Goal: Information Seeking & Learning: Learn about a topic

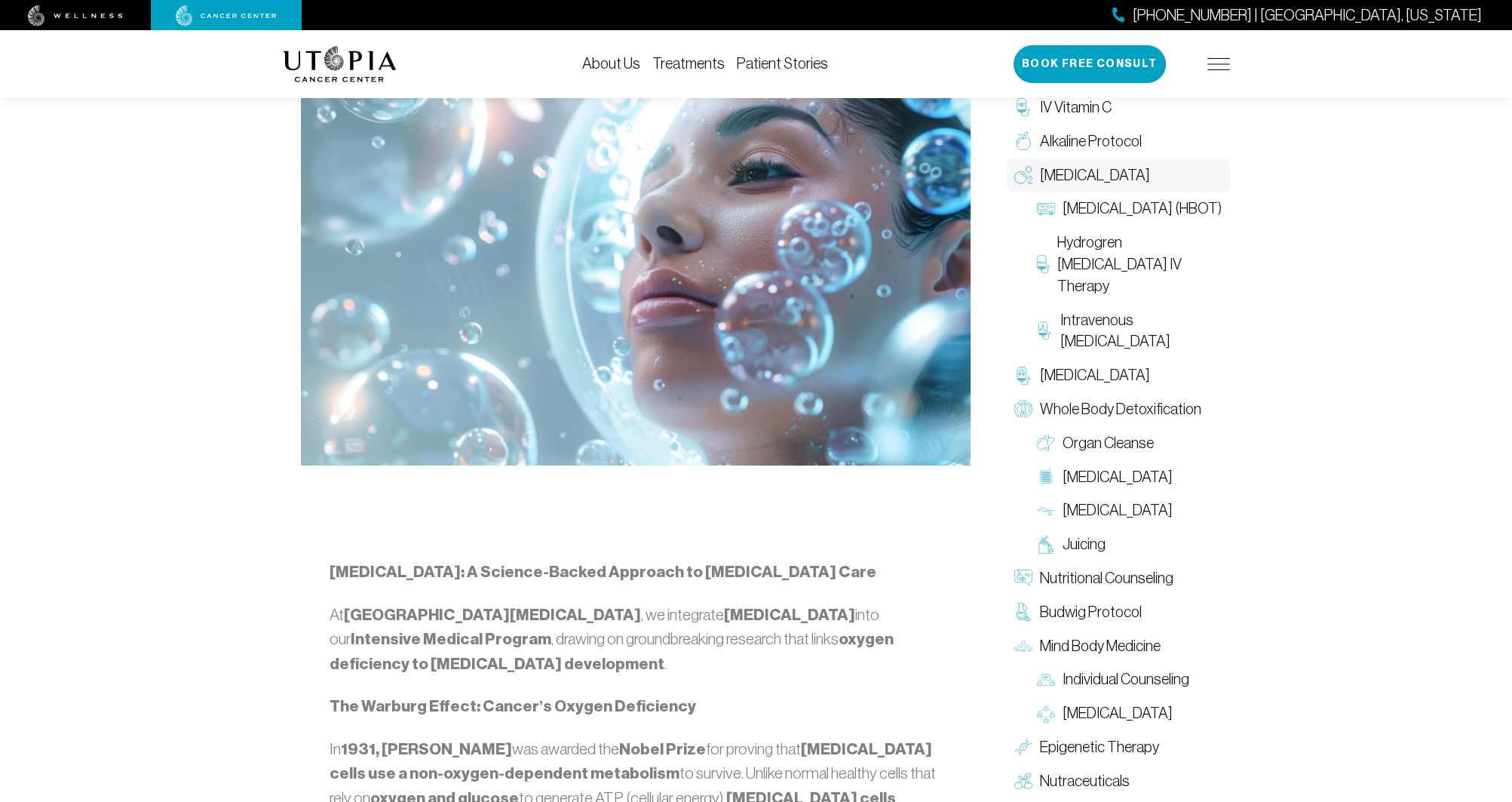
scroll to position [402, 0]
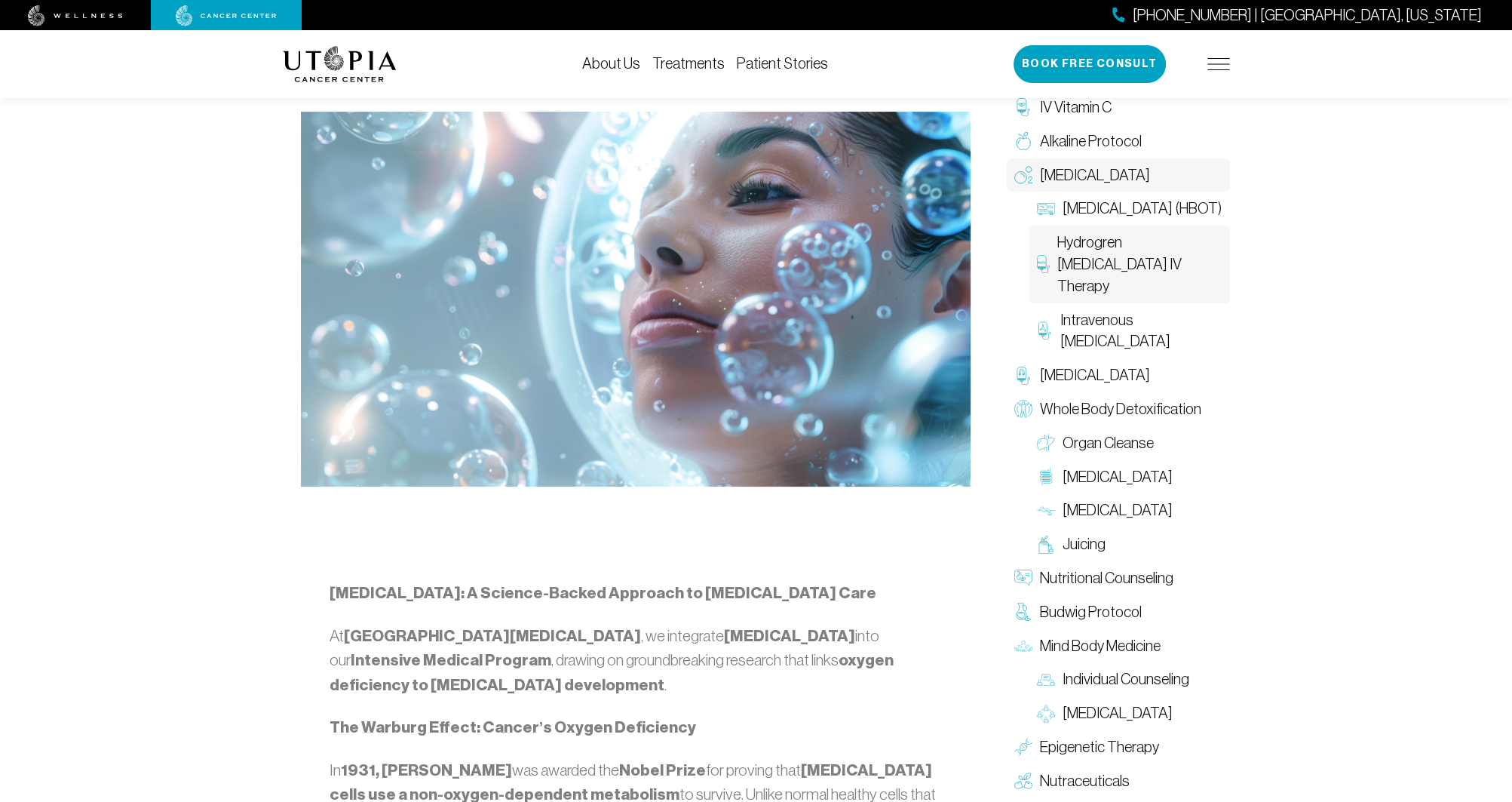
click at [1132, 260] on span "Hydrogren [MEDICAL_DATA] IV Therapy" at bounding box center [1139, 264] width 165 height 65
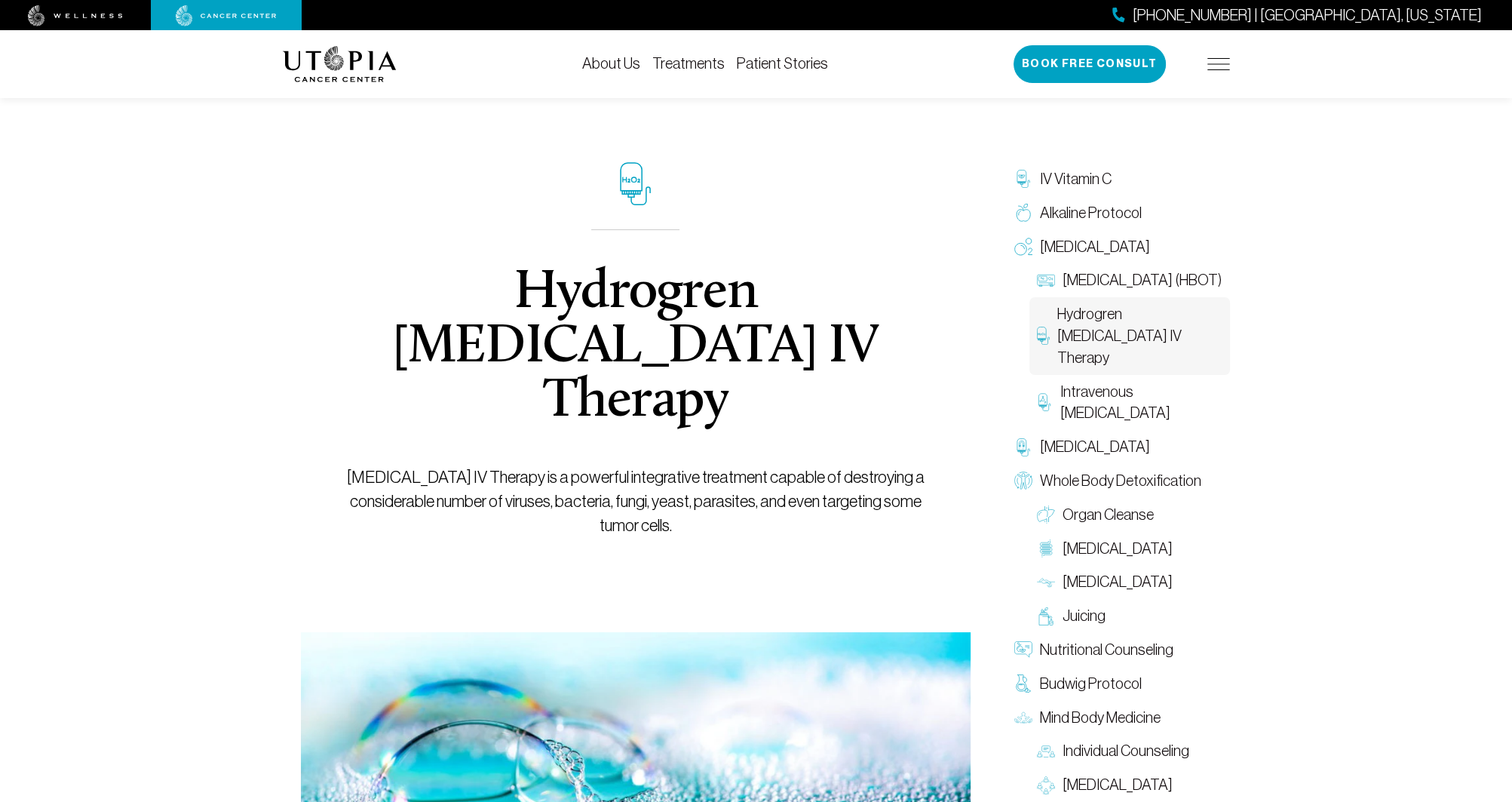
click at [693, 66] on link "Treatments" at bounding box center [688, 64] width 72 height 17
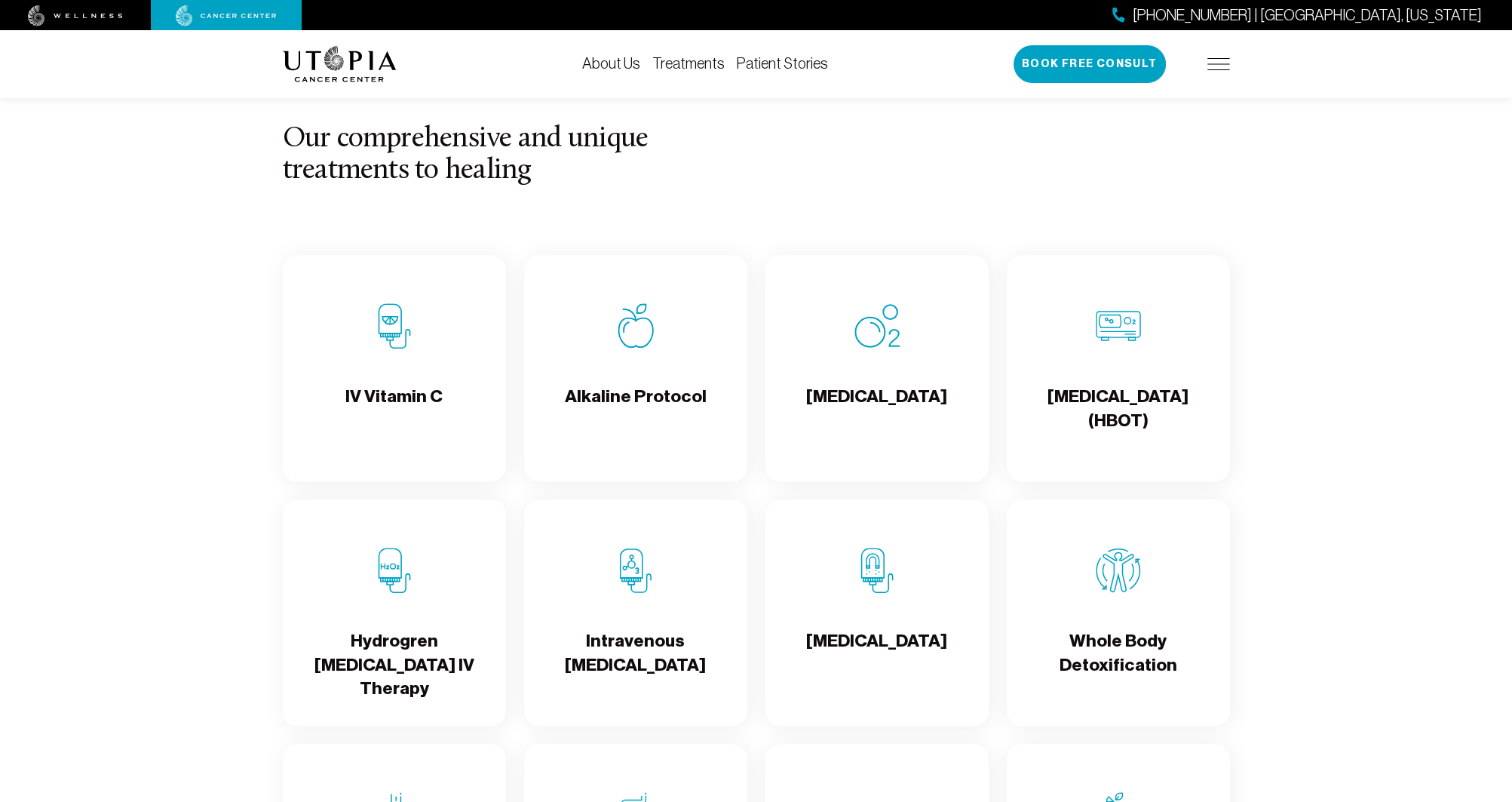
scroll to position [1508, 0]
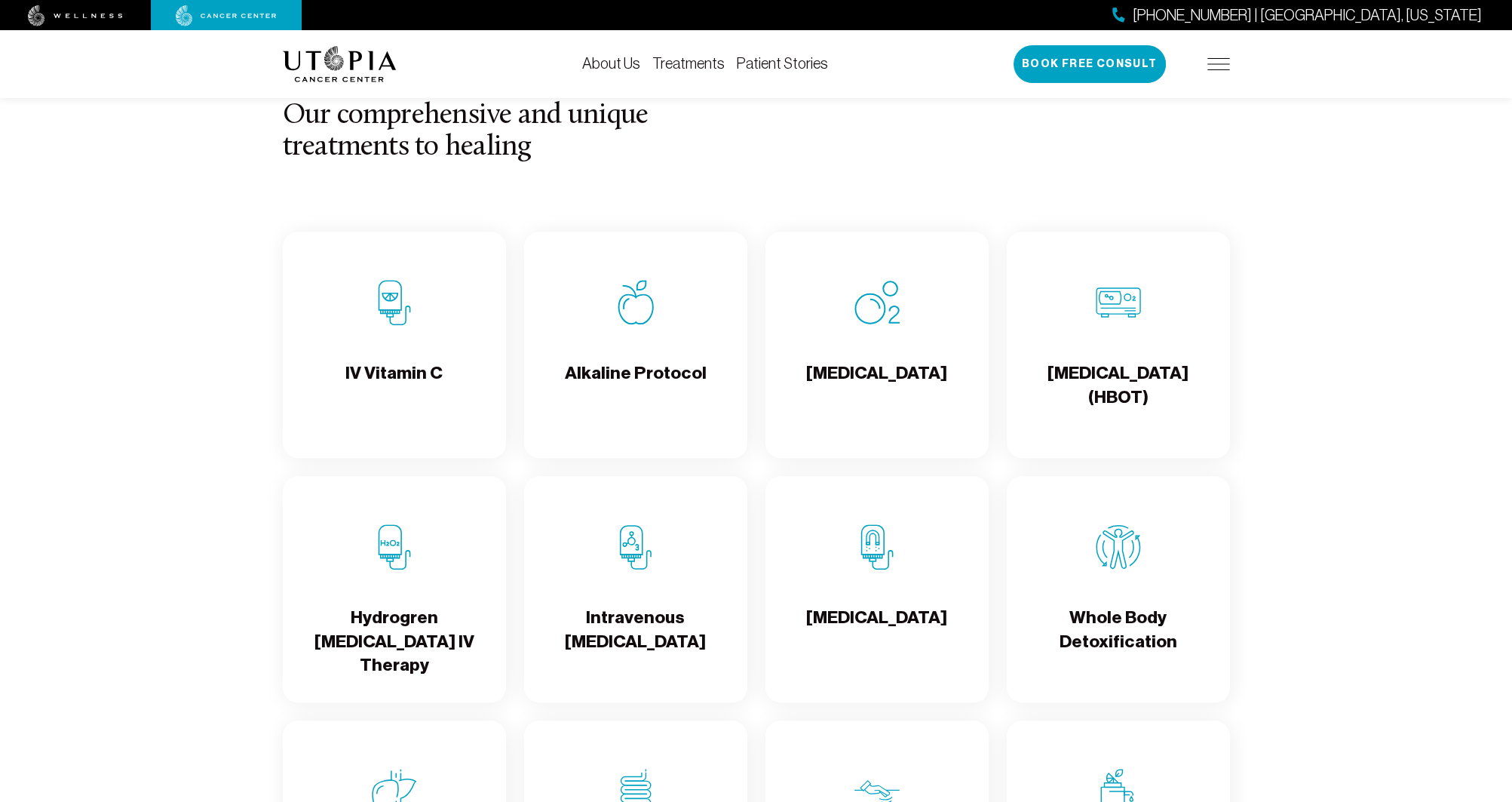
click at [393, 619] on h4 "Hydrogren [MEDICAL_DATA] IV Therapy" at bounding box center [394, 641] width 199 height 71
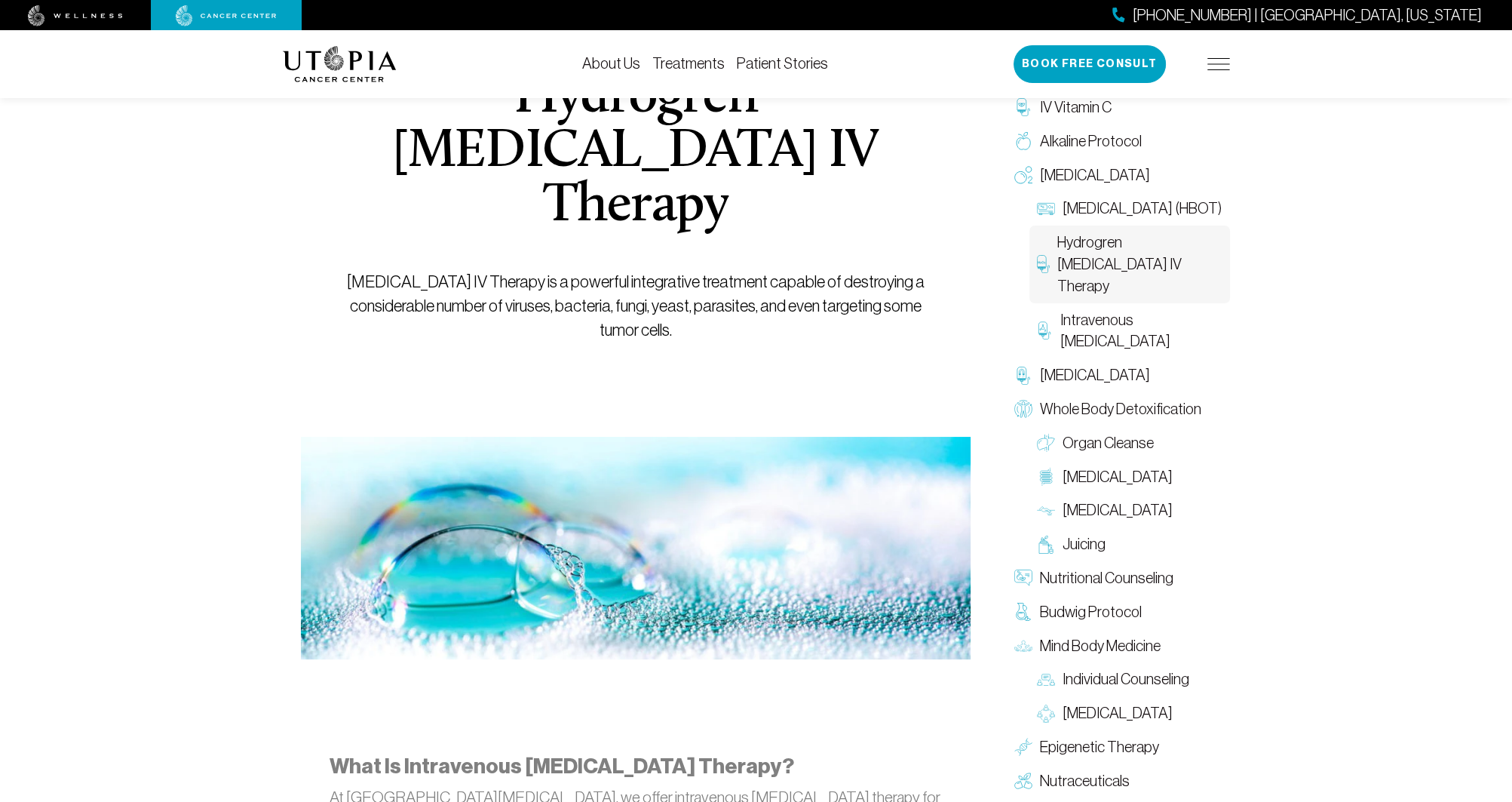
scroll to position [201, 0]
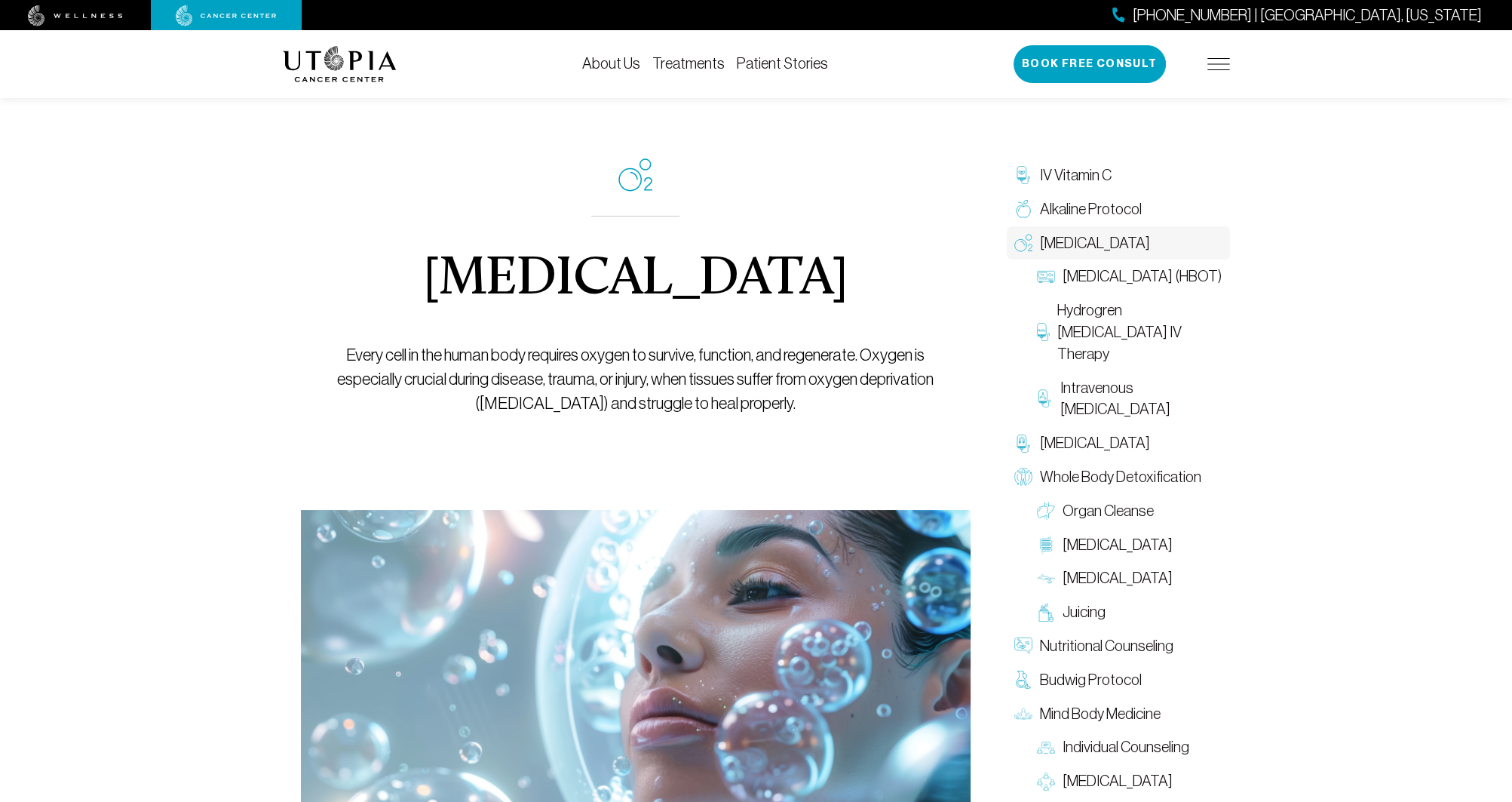
scroll to position [402, 0]
